Goal: Communication & Community: Answer question/provide support

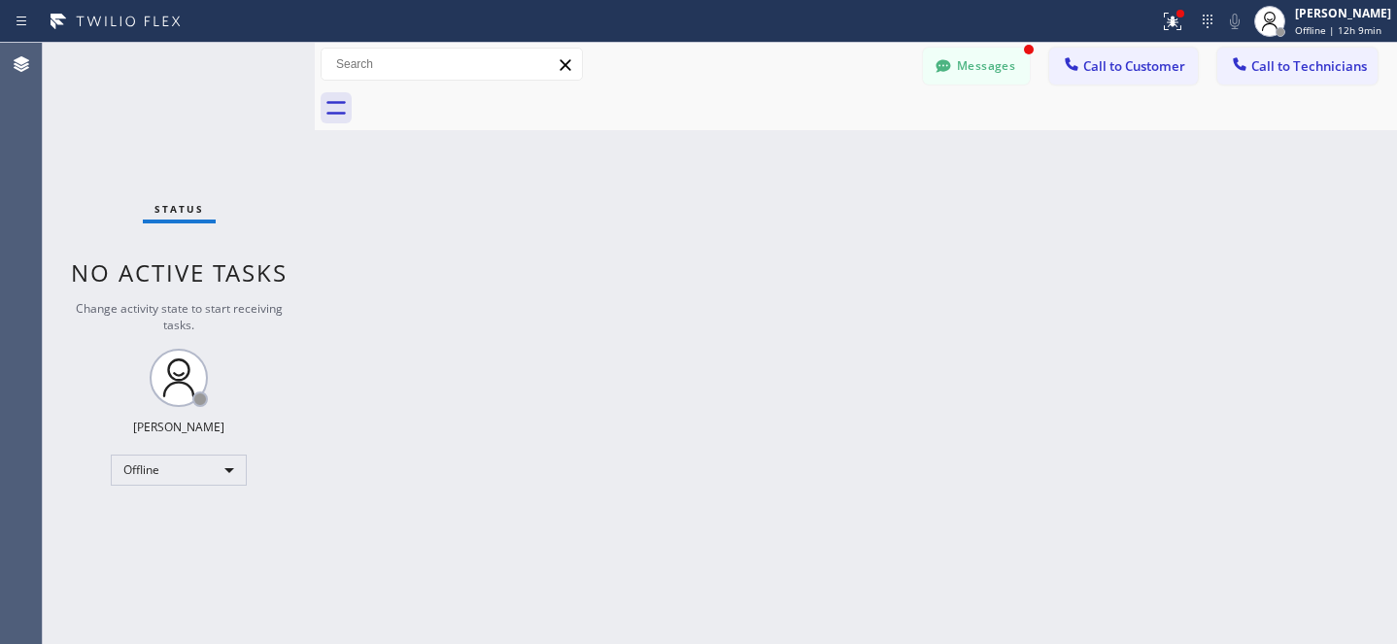
click at [969, 72] on button "Messages" at bounding box center [976, 66] width 107 height 37
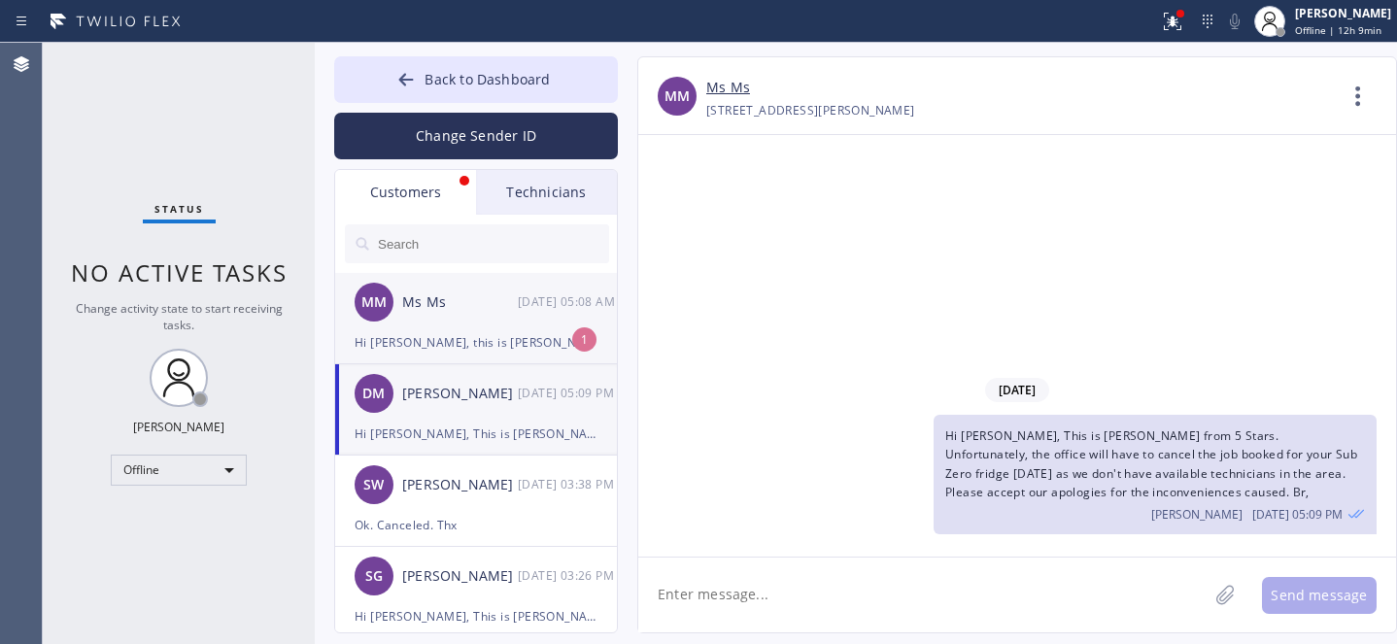
click at [460, 322] on div "MM Ms Ms [DATE] 05:08 AM" at bounding box center [477, 302] width 284 height 58
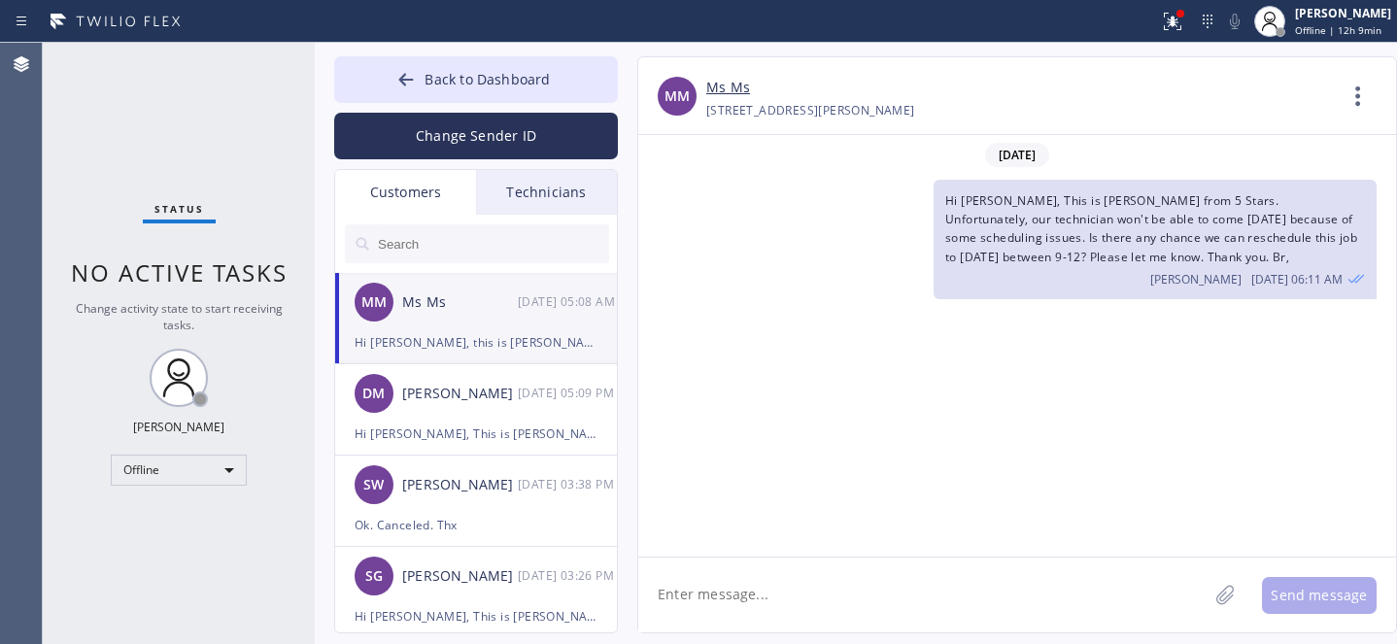
scroll to position [717, 0]
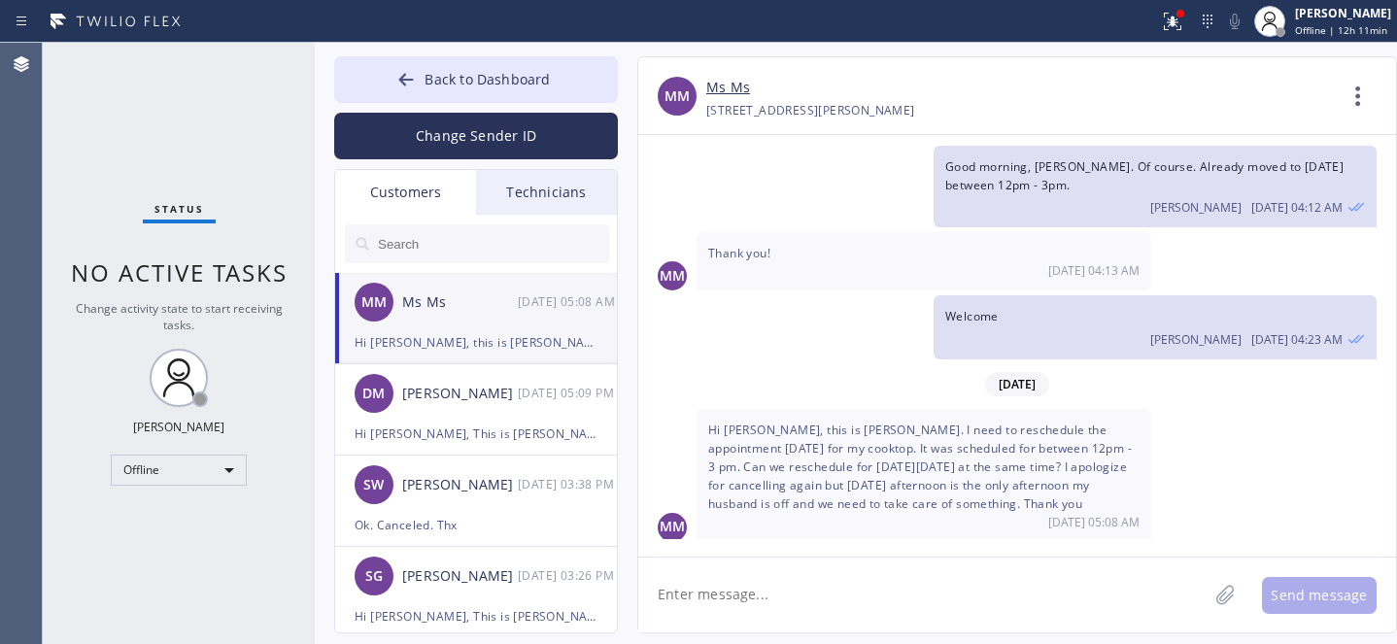
click at [867, 595] on textarea at bounding box center [922, 595] width 569 height 75
paste textarea "[DATE] 12pm - 3pm"
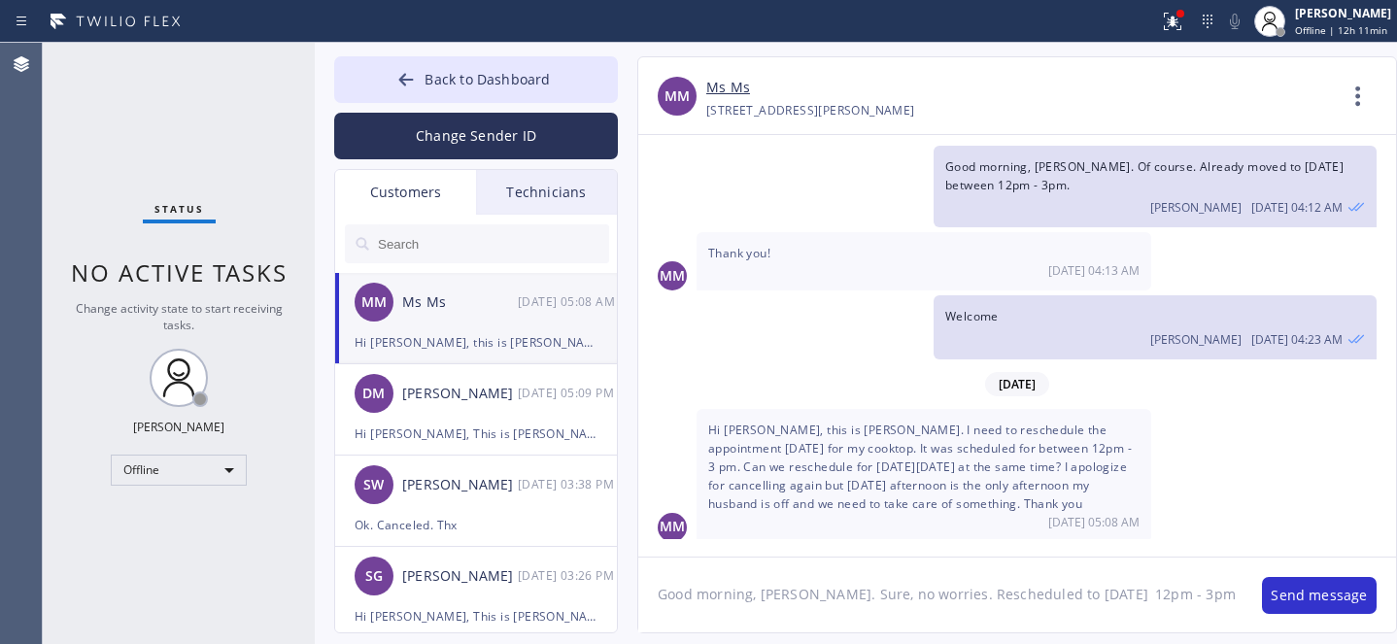
click at [1110, 592] on textarea "Good morning, [PERSON_NAME]. Sure, no worries. Rescheduled to [DATE] 12pm - 3pm" at bounding box center [940, 595] width 604 height 75
type textarea "Good morning, [PERSON_NAME]. Sure, no worries. Rescheduled to [DATE] between 12…"
click at [1299, 596] on button "Send message" at bounding box center [1319, 595] width 115 height 37
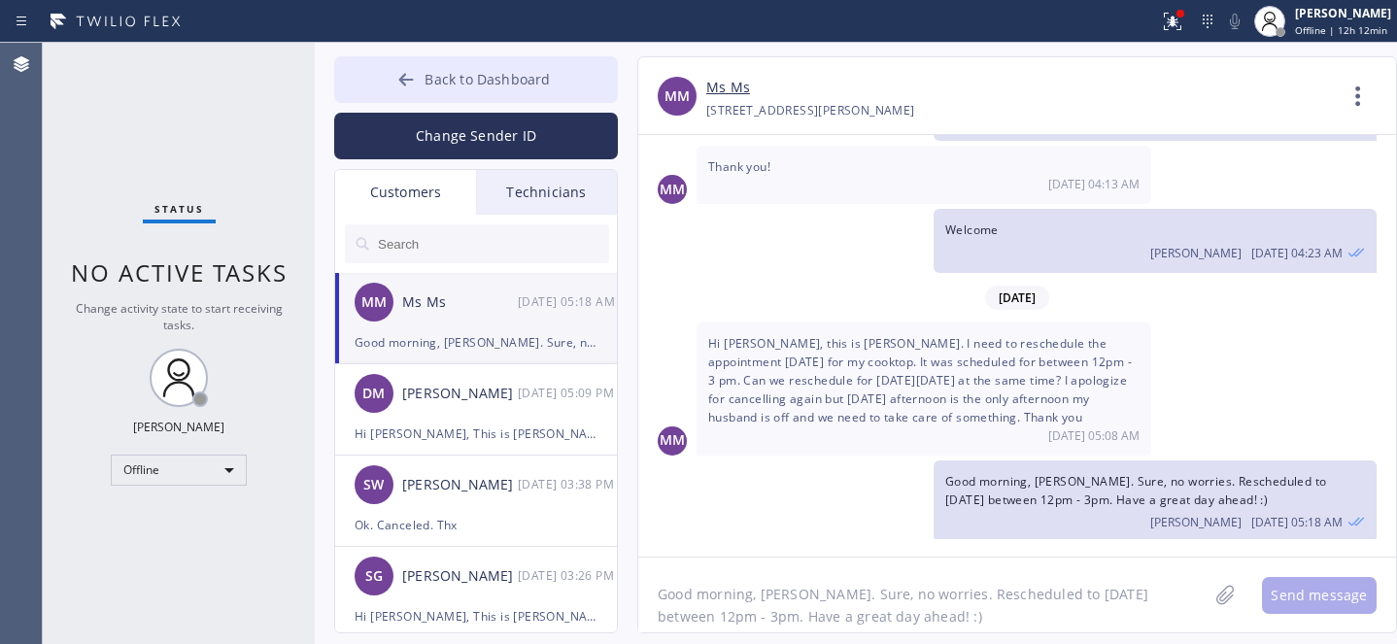
click at [446, 83] on span "Back to Dashboard" at bounding box center [487, 79] width 125 height 18
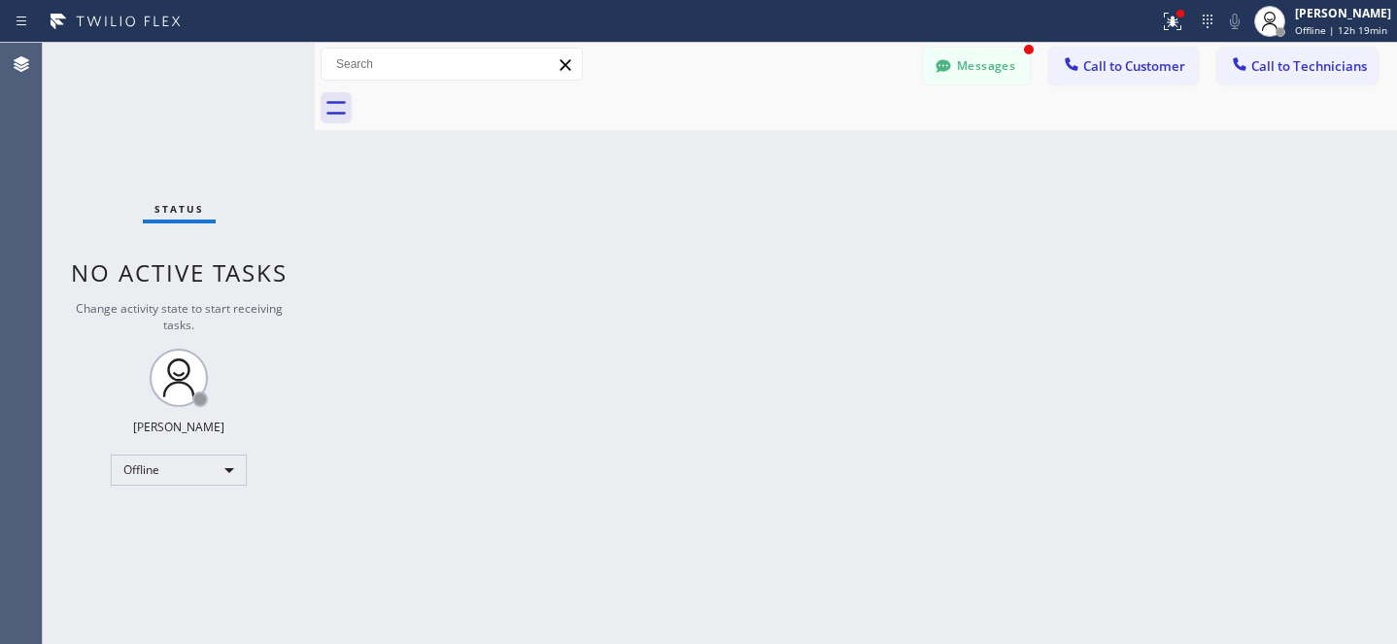
scroll to position [867, 0]
click at [946, 62] on icon at bounding box center [943, 65] width 15 height 13
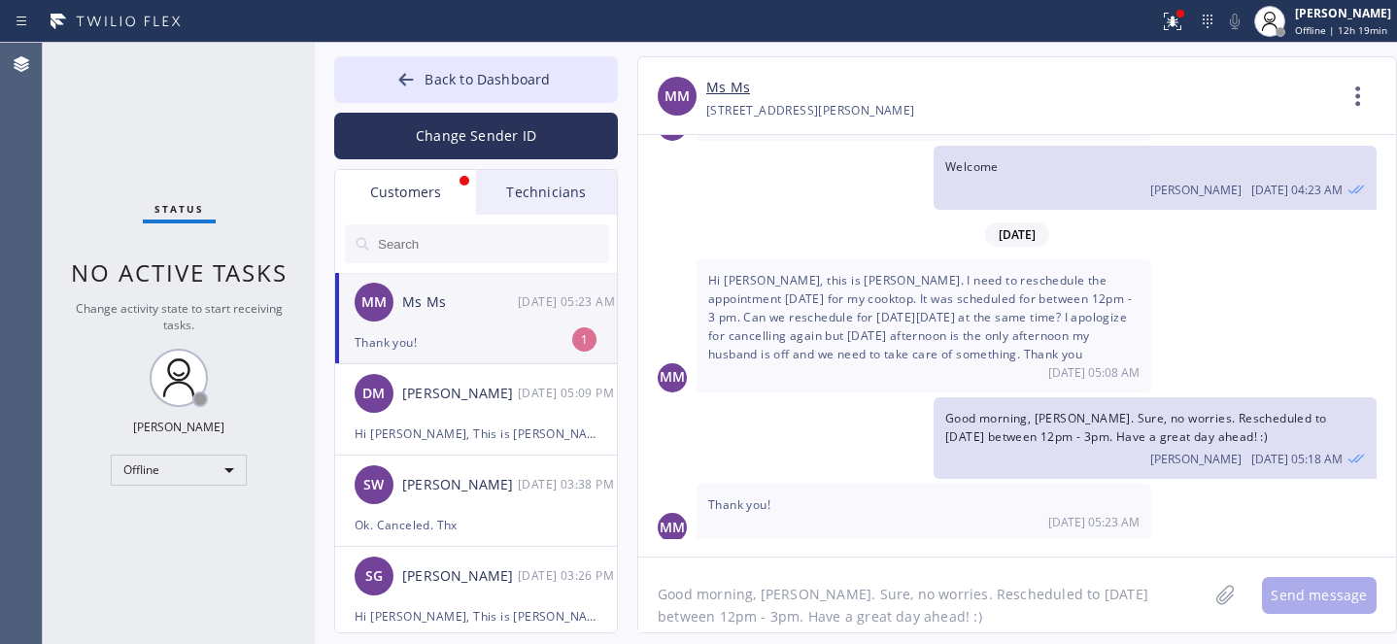
click at [503, 306] on div "Ms Ms" at bounding box center [460, 302] width 116 height 22
click at [785, 570] on textarea "Good morning, [PERSON_NAME]. Sure, no worries. Rescheduled to [DATE] between 12…" at bounding box center [922, 595] width 569 height 75
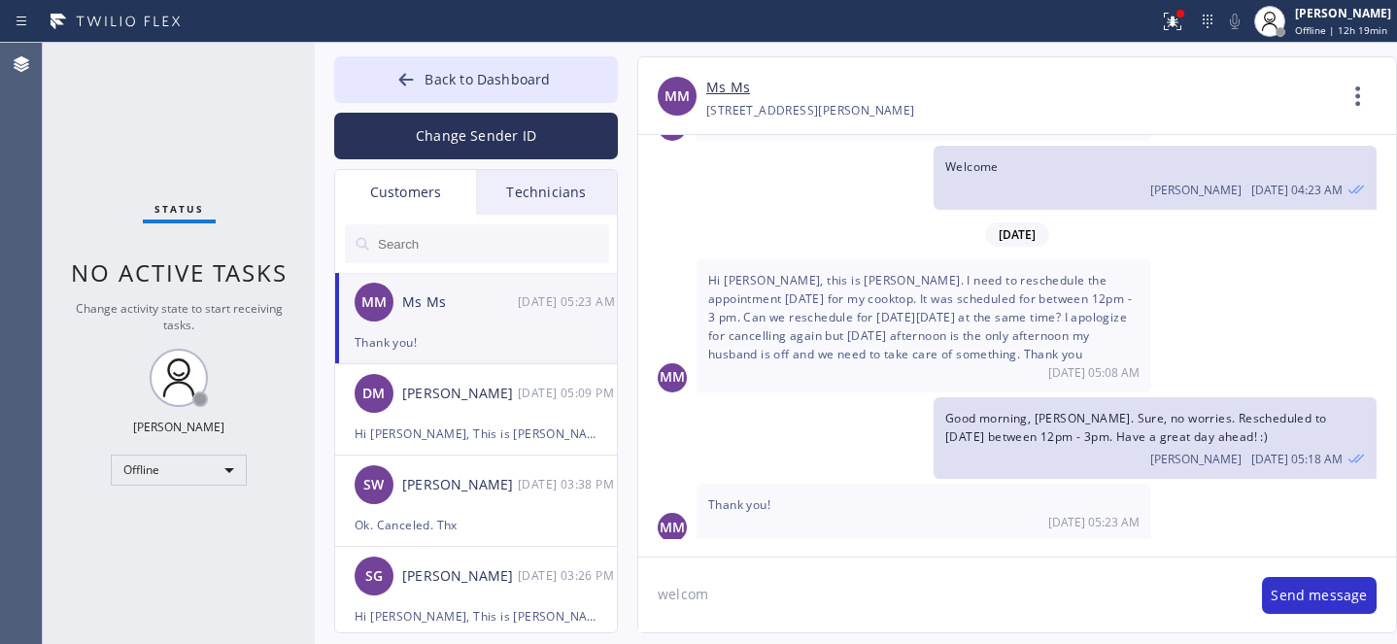
type textarea "welcome"
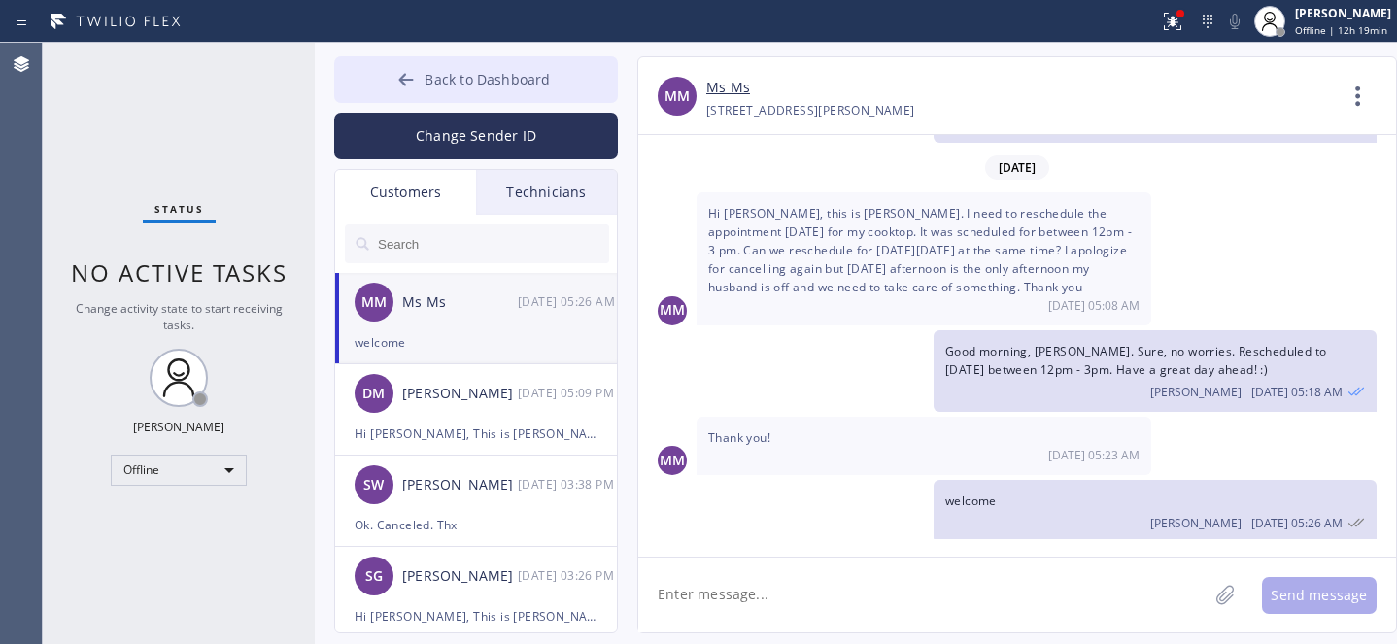
click at [482, 87] on span "Back to Dashboard" at bounding box center [487, 79] width 125 height 18
